Goal: Answer question/provide support

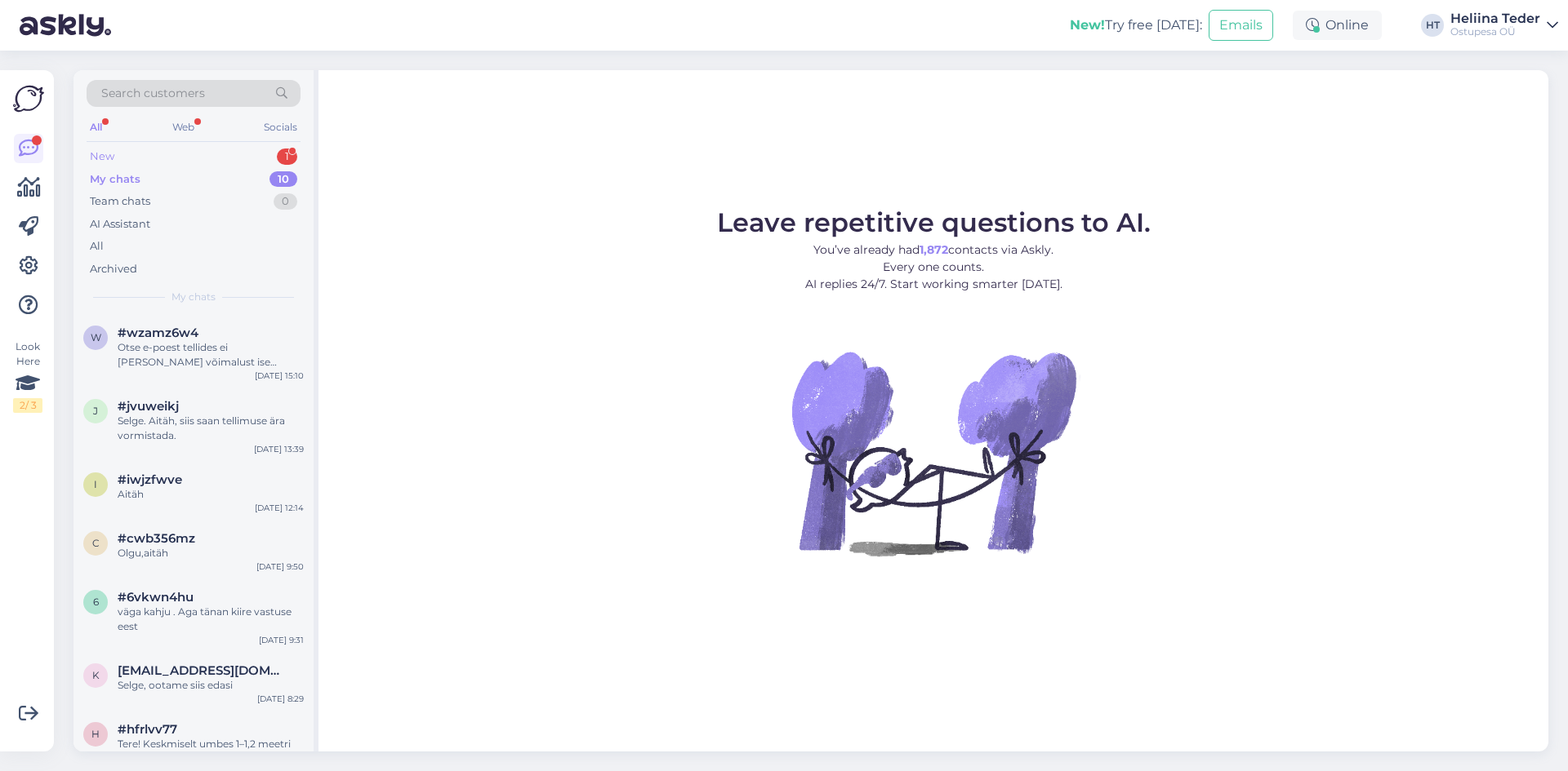
click at [124, 161] on div "New 1" at bounding box center [193, 156] width 214 height 22
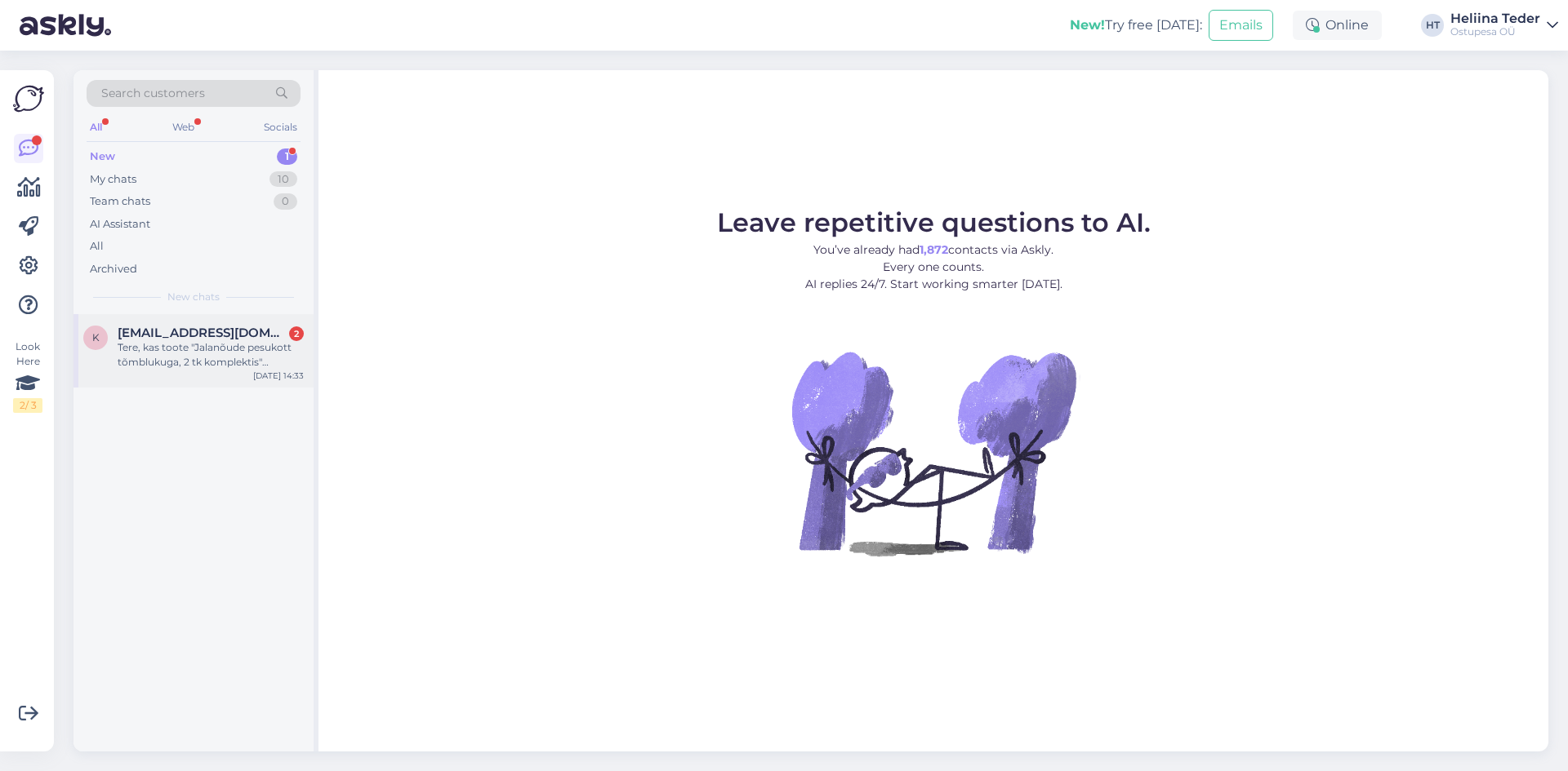
click at [194, 320] on div "k [EMAIL_ADDRESS][DOMAIN_NAME] 2 Tere, kas toote "Jalanõude pesukott tõmblukuga…" at bounding box center [194, 350] width 240 height 73
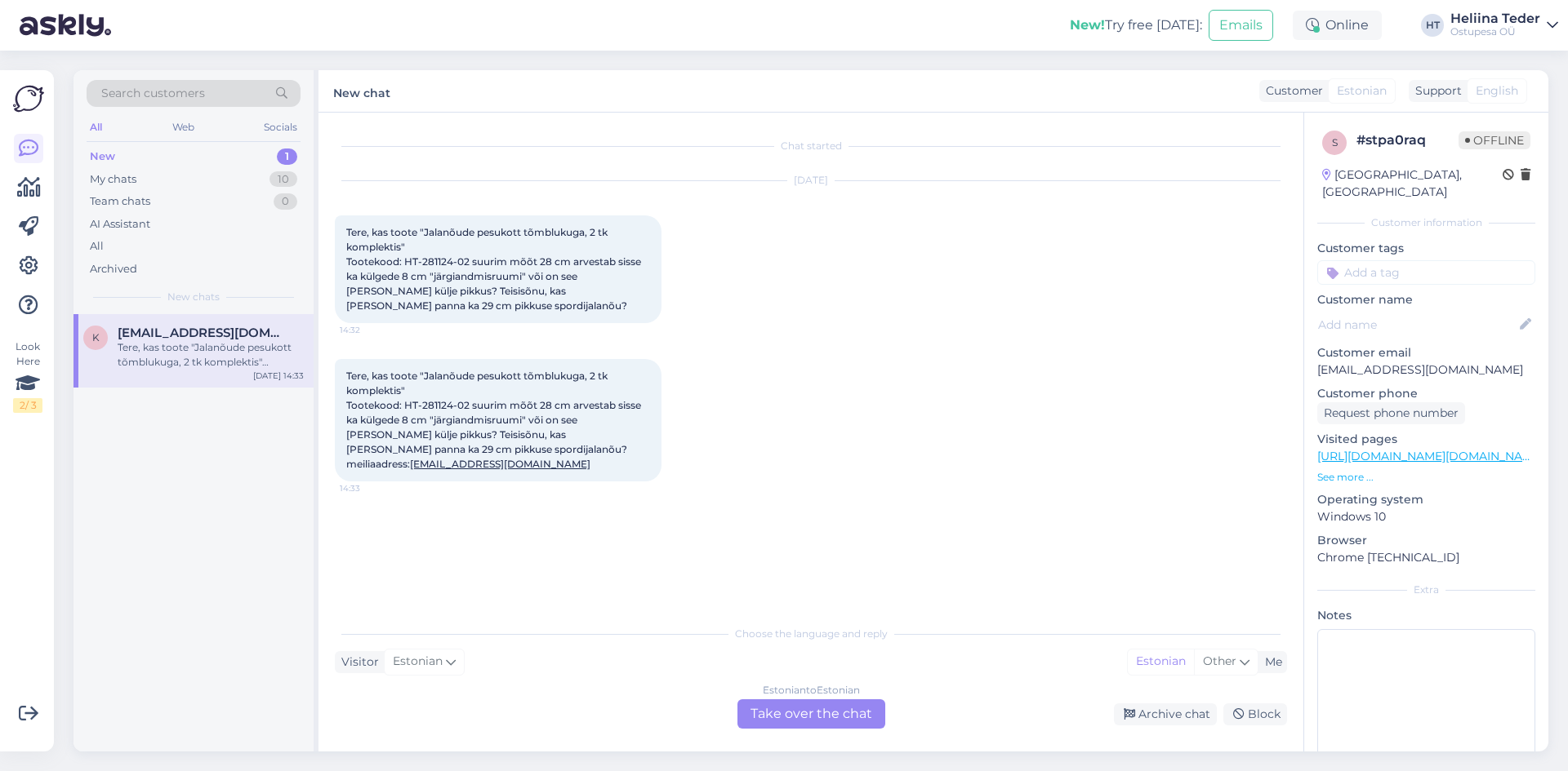
click at [453, 256] on span "Tere, kas toote "Jalanõude pesukott tõmblukuga, 2 tk komplektis" Tootekood: HT-…" at bounding box center [495, 269] width 298 height 86
click at [503, 256] on span "Tere, kas toote "Jalanõude pesukott tõmblukuga, 2 tk komplektis" Tootekood: HT-…" at bounding box center [495, 269] width 298 height 86
click at [545, 246] on div "Tere, kas toote "Jalanõude pesukott tõmblukuga, 2 tk komplektis" Tootekood: HT-…" at bounding box center [498, 269] width 327 height 108
drag, startPoint x: 401, startPoint y: 389, endPoint x: 425, endPoint y: 369, distance: 31.2
click at [425, 369] on div "Tere, kas toote "Jalanõude pesukott tõmblukuga, 2 tk komplektis" Tootekood: HT-…" at bounding box center [498, 420] width 327 height 123
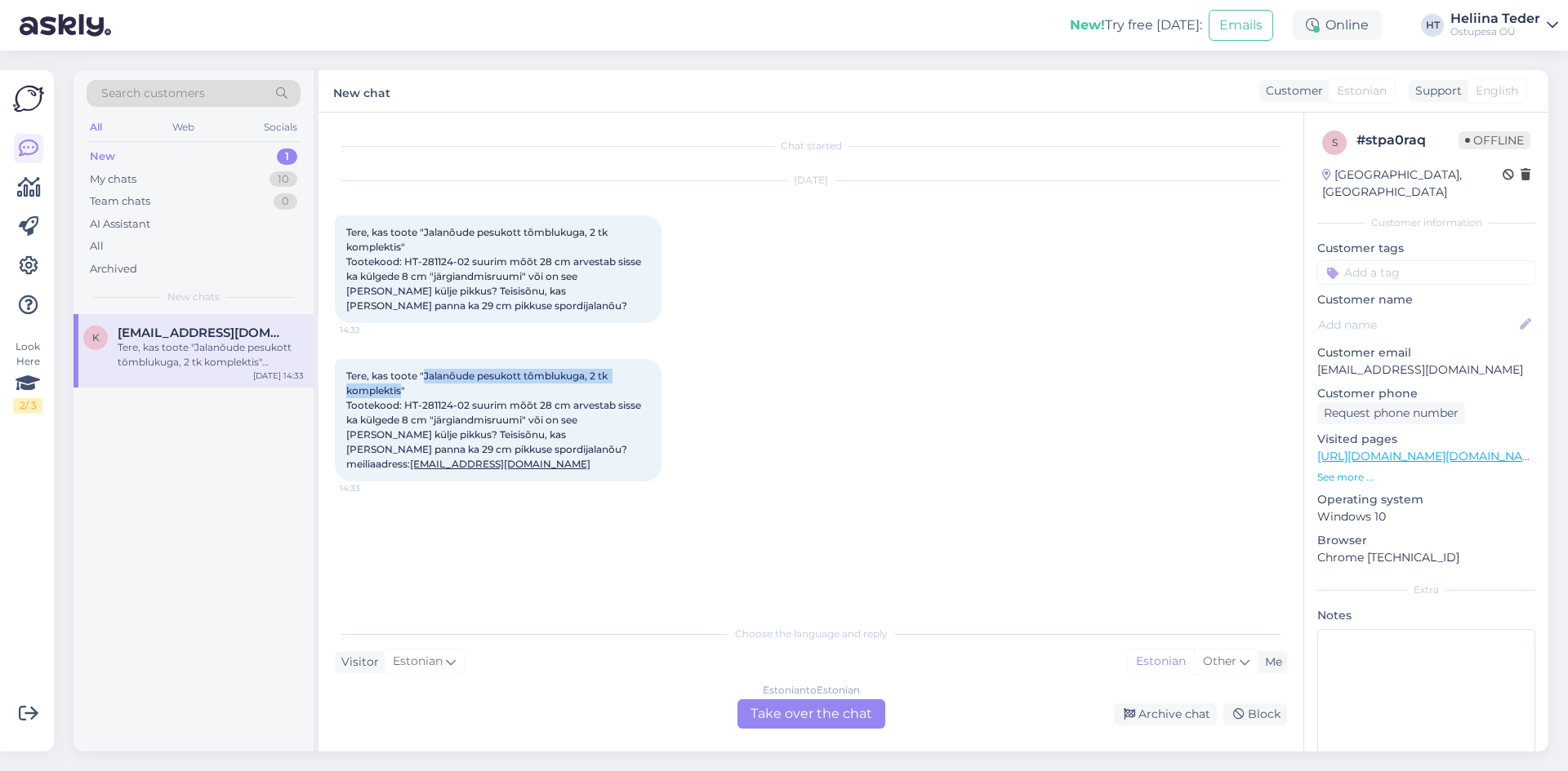
copy span "Jalanõude pesukott tõmblukuga, 2 tk komplektis"
click at [772, 720] on div "Estonian to Estonian Take over the chat" at bounding box center [810, 714] width 148 height 29
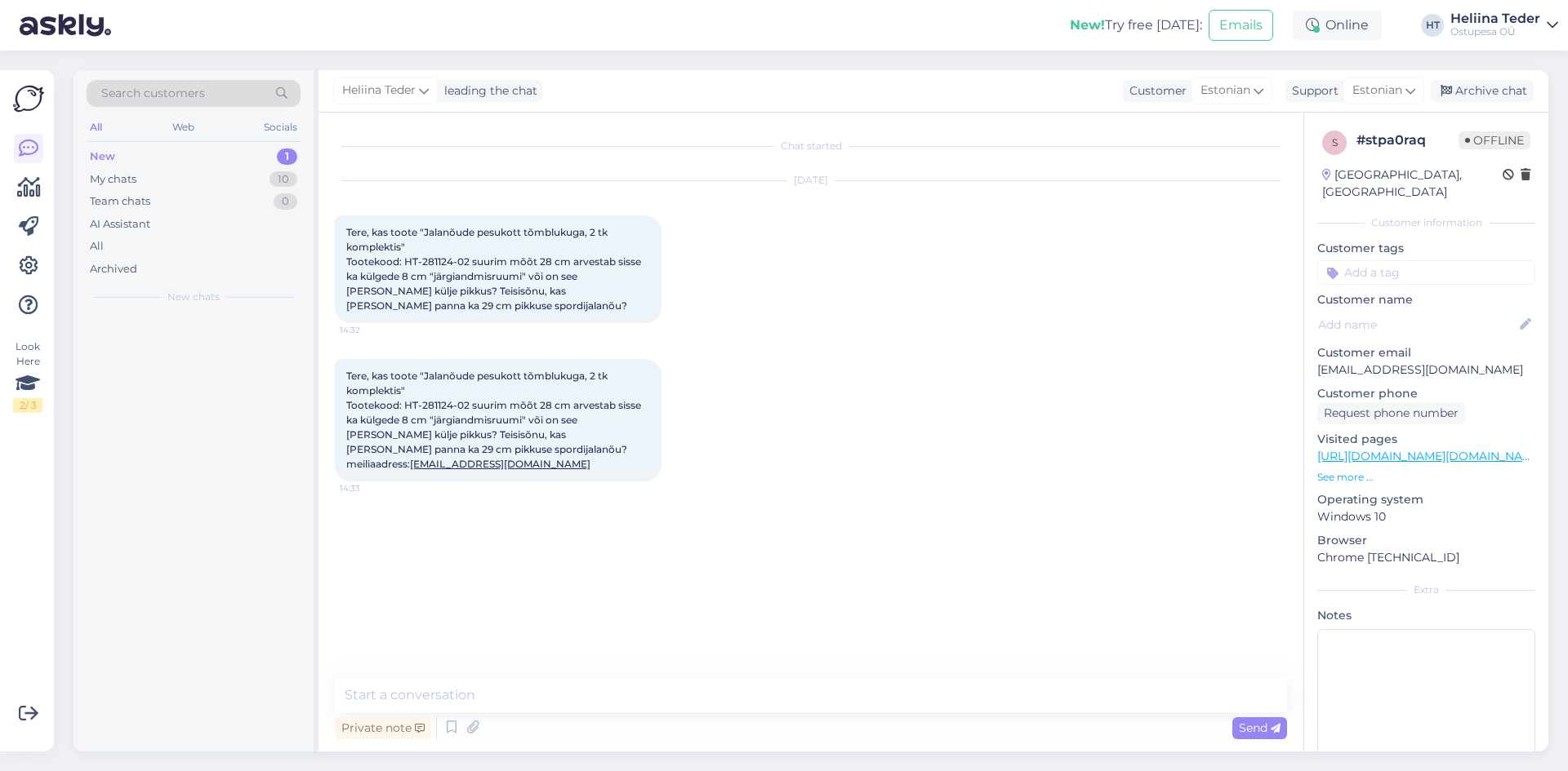
click at [602, 678] on div "Chat started [DATE] Tere, kas toote "Jalanõude pesukott tõmblukuga, 2 tk komple…" at bounding box center [810, 431] width 985 height 639
click at [603, 698] on textarea at bounding box center [810, 696] width 952 height 35
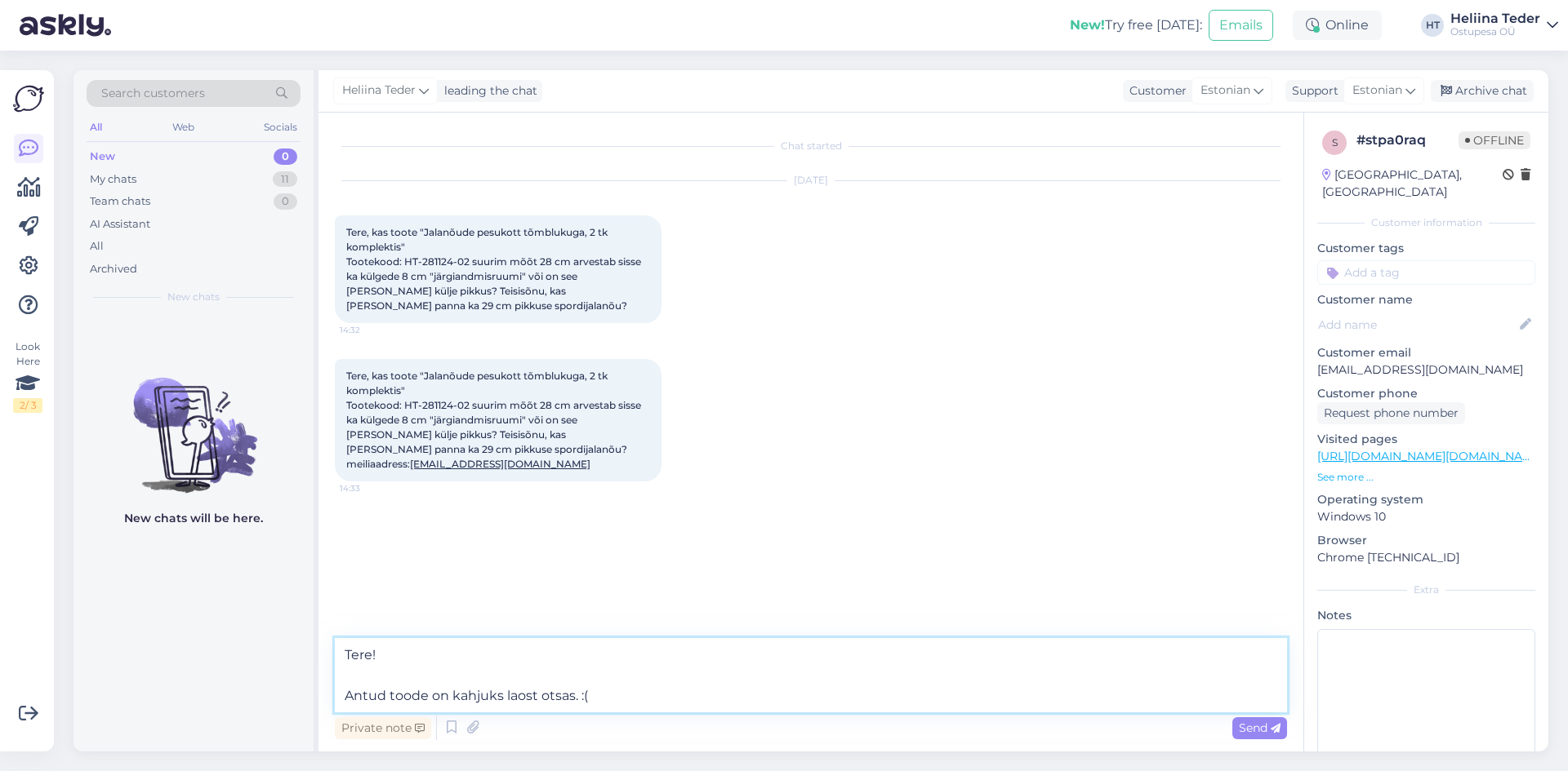
type textarea "Tere! Antud toode on kahjuks laost otsas. :("
